Goal: Information Seeking & Learning: Learn about a topic

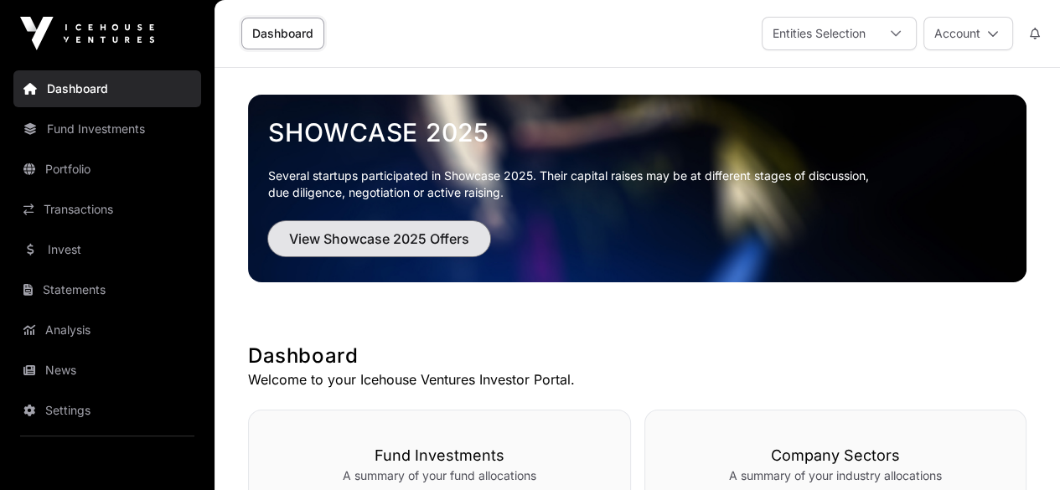
click at [390, 239] on span "View Showcase 2025 Offers" at bounding box center [379, 239] width 180 height 20
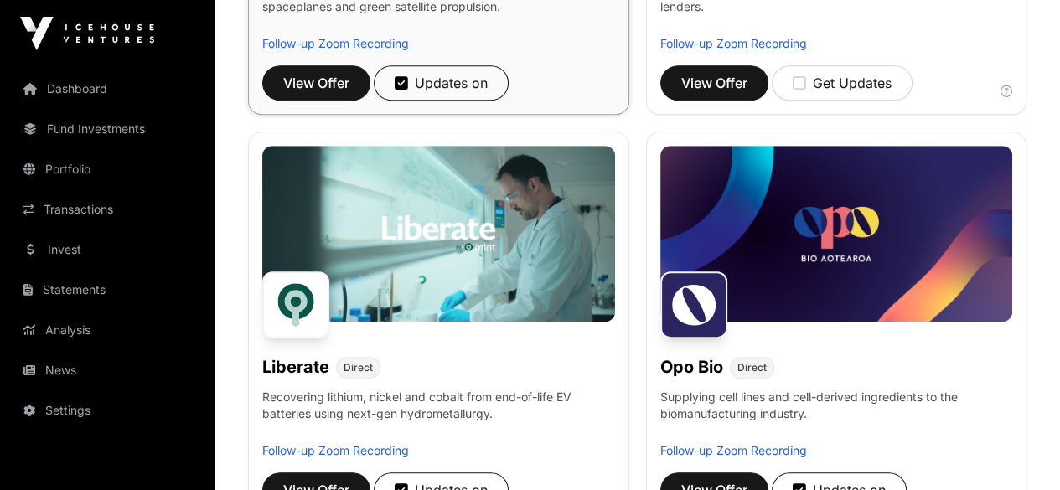
scroll to position [1005, 0]
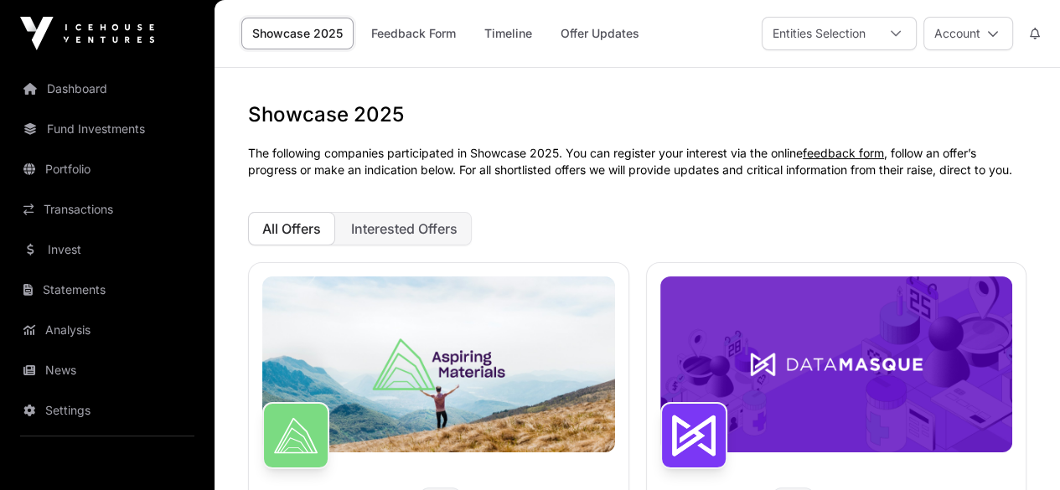
scroll to position [1005, 0]
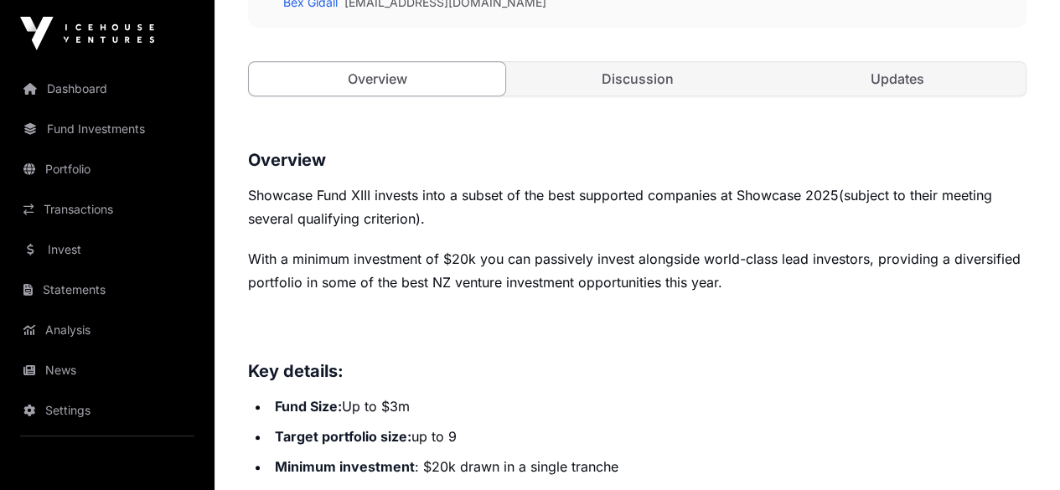
scroll to position [754, 0]
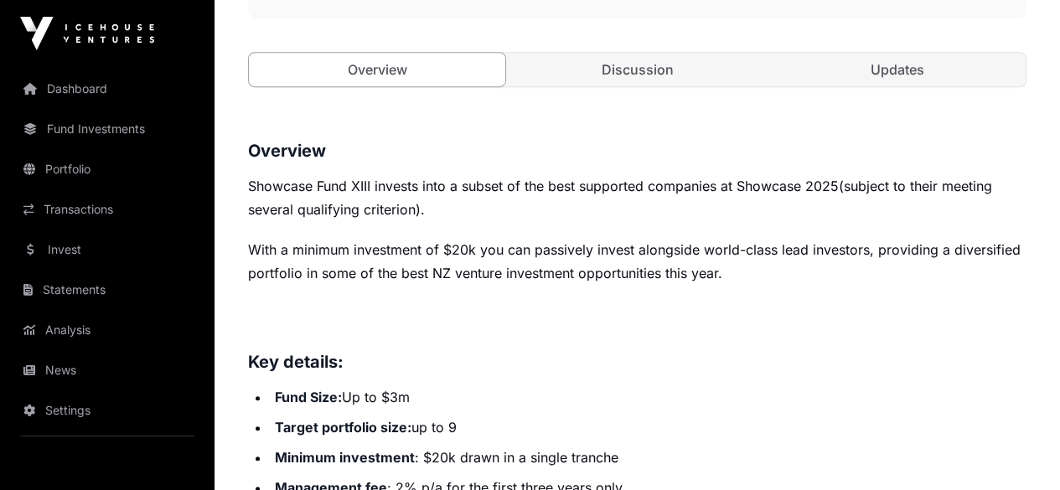
drag, startPoint x: 388, startPoint y: 342, endPoint x: 702, endPoint y: 335, distance: 314.2
click at [479, 385] on li "Fund Size: Up to $3m" at bounding box center [648, 396] width 756 height 23
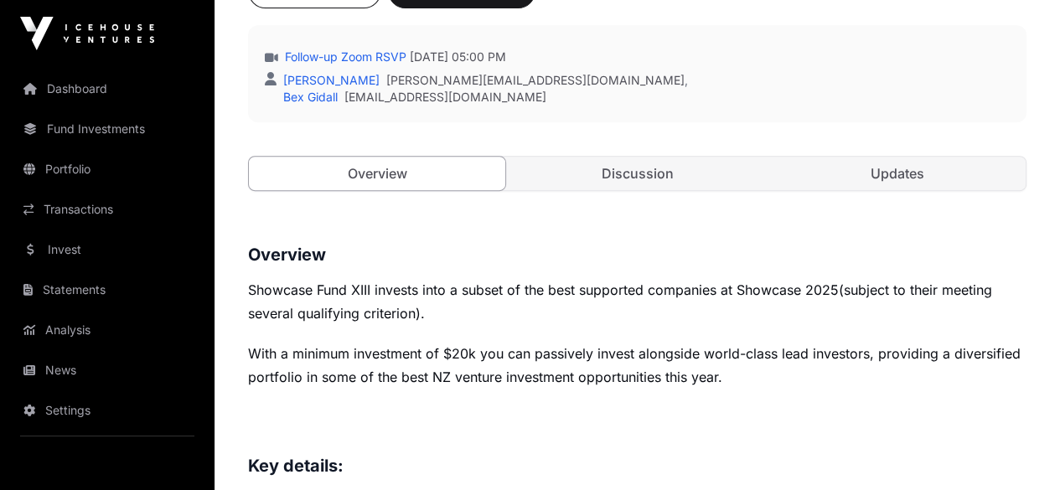
scroll to position [586, 0]
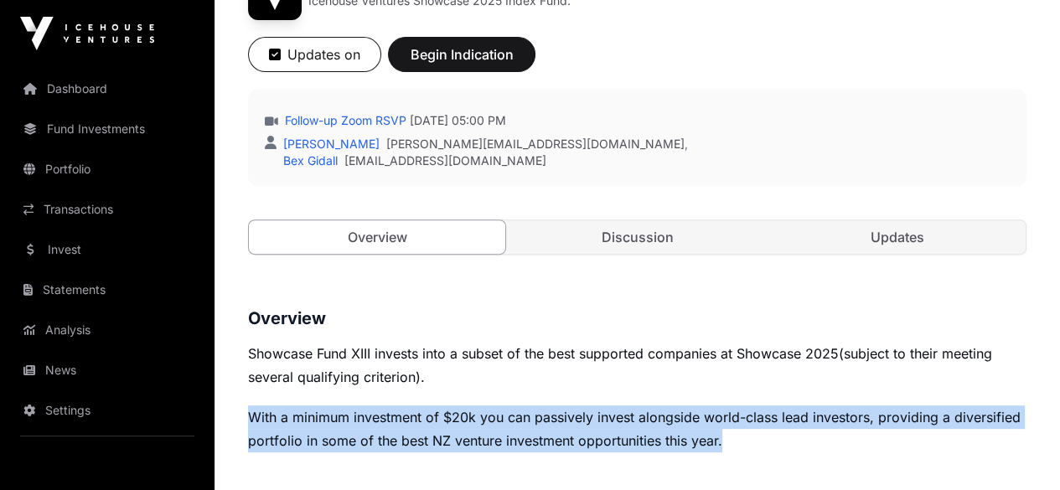
drag, startPoint x: 250, startPoint y: 245, endPoint x: 805, endPoint y: 263, distance: 554.8
click at [805, 405] on p "With a minimum investment of $20k you can passively invest alongside world-clas…" at bounding box center [637, 428] width 778 height 47
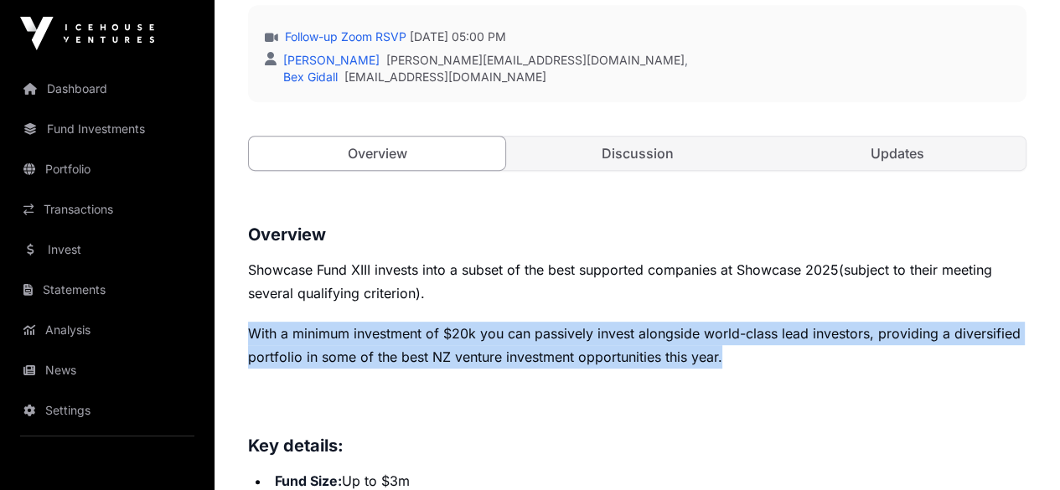
scroll to position [754, 0]
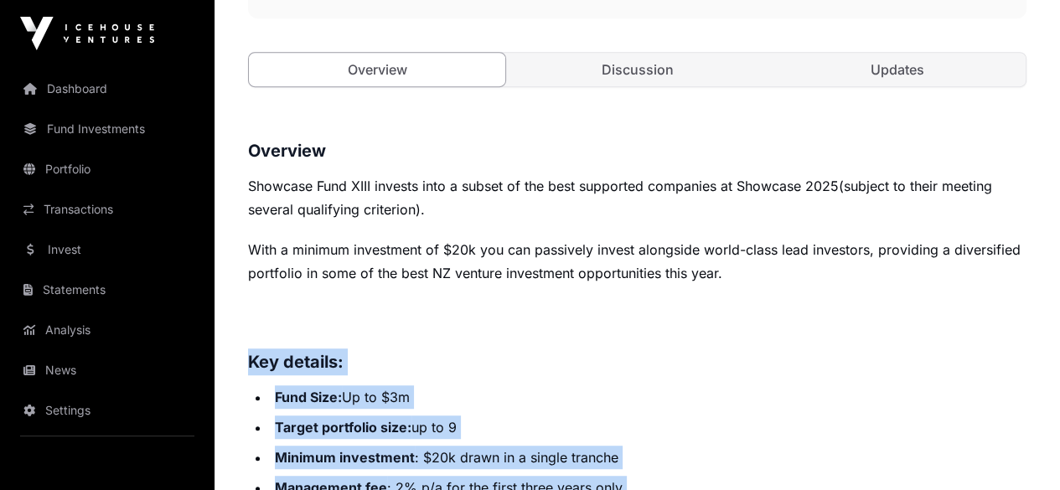
drag, startPoint x: 252, startPoint y: 183, endPoint x: 697, endPoint y: 327, distance: 467.3
copy div "Key details: Fund Size: Up to $3m Target portfolio size: up to 9 Minimum invest…"
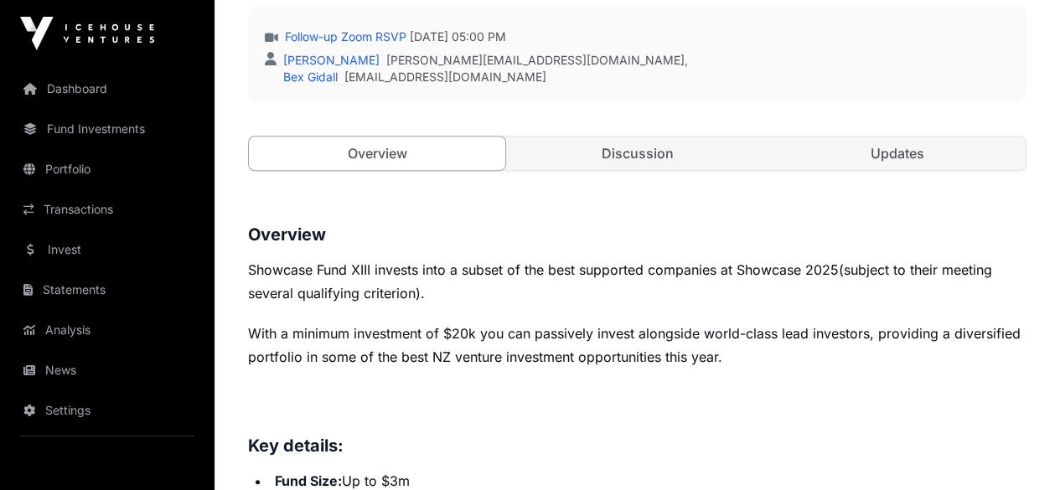
scroll to position [335, 0]
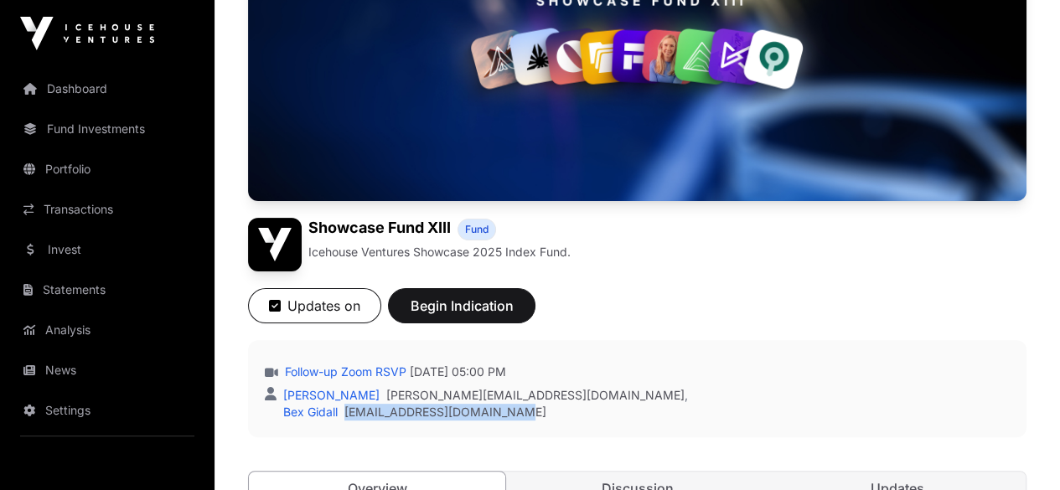
drag, startPoint x: 538, startPoint y: 243, endPoint x: 343, endPoint y: 246, distance: 194.4
click at [343, 404] on div "Bex Gidall bex@icehouseventures.co.nz" at bounding box center [484, 412] width 408 height 17
copy link "[EMAIL_ADDRESS][DOMAIN_NAME]"
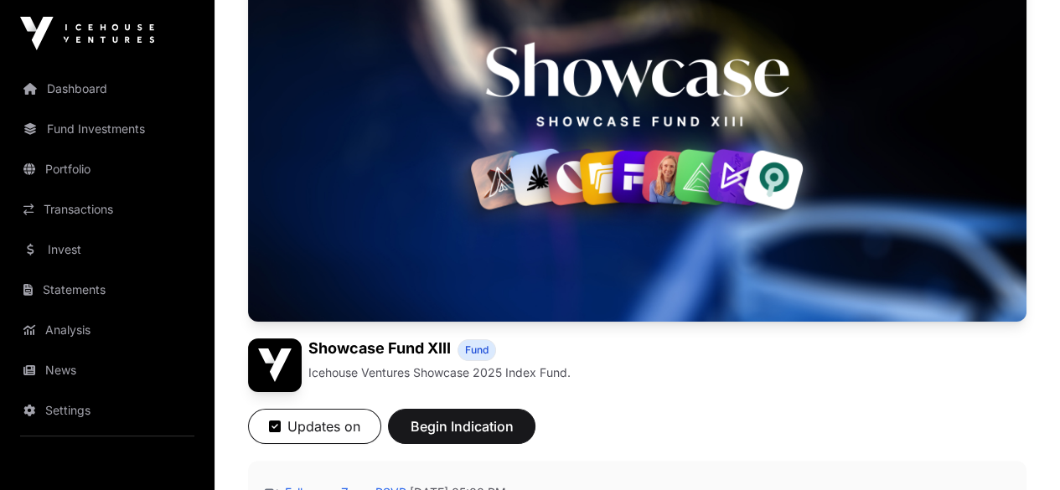
scroll to position [84, 0]
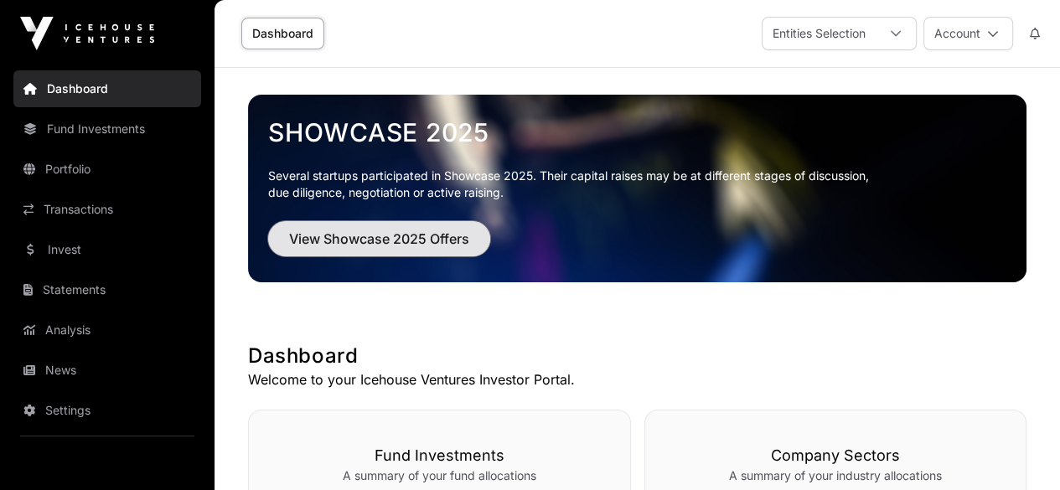
click at [429, 235] on span "View Showcase 2025 Offers" at bounding box center [379, 239] width 180 height 20
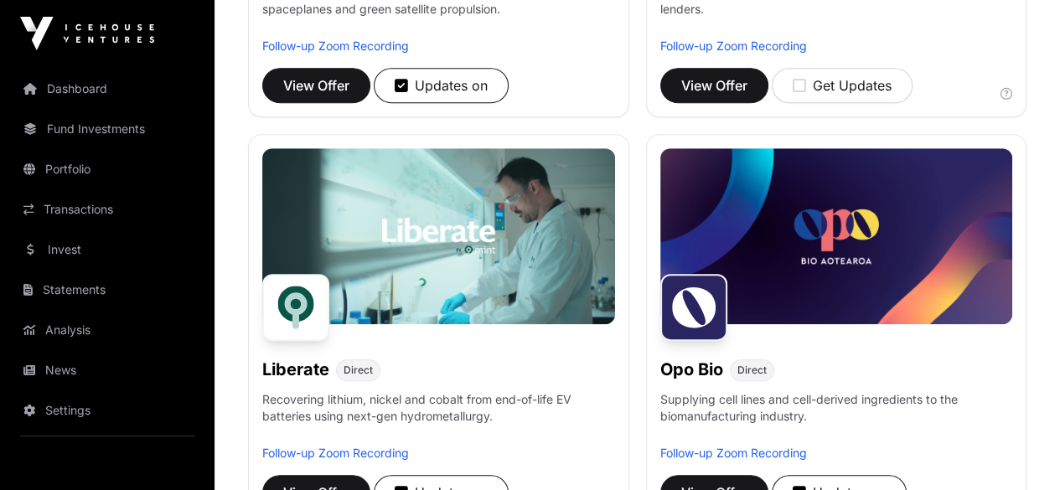
scroll to position [1005, 0]
